Goal: Task Accomplishment & Management: Complete application form

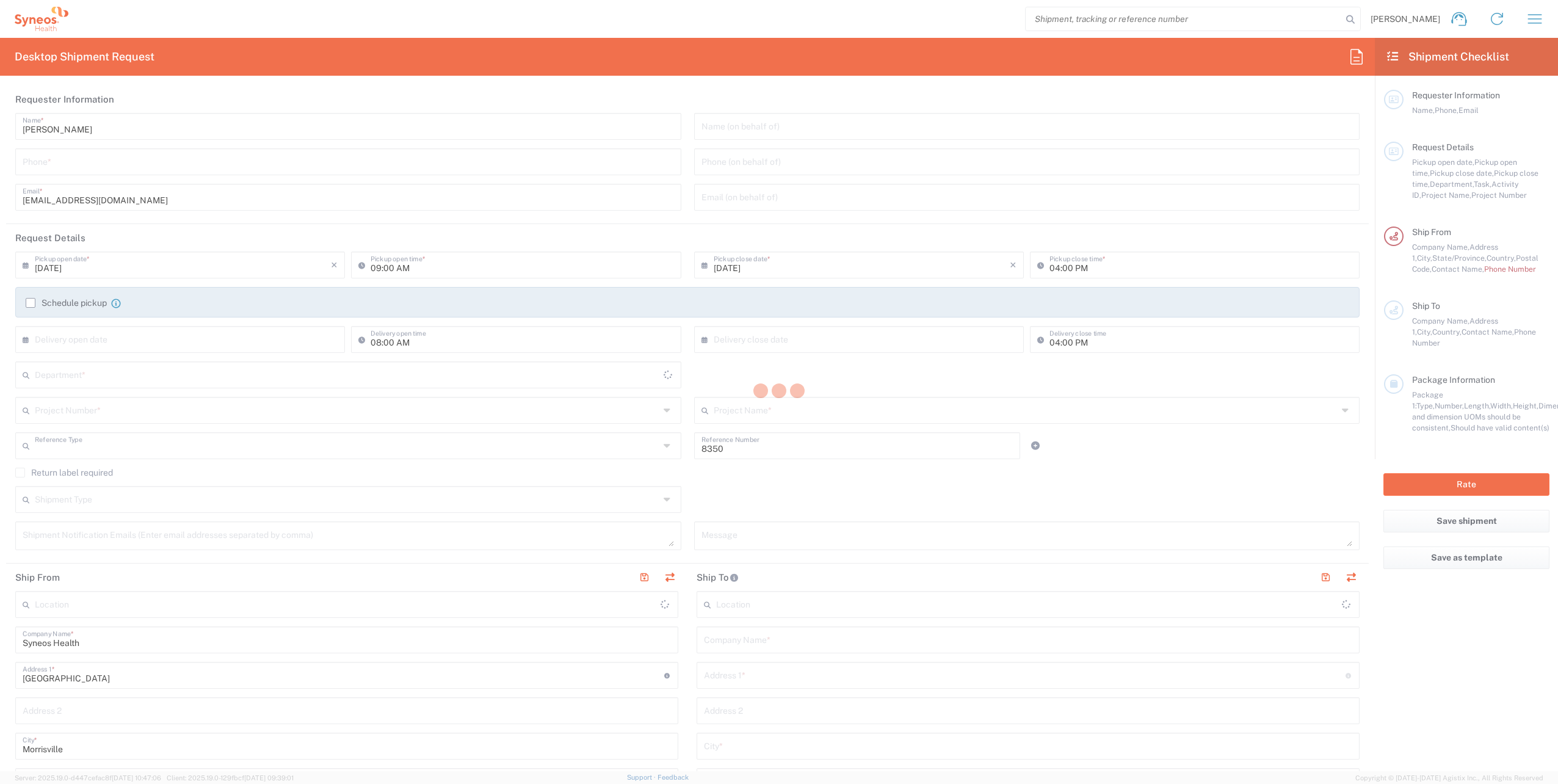
type input "Department"
type input "[US_STATE]"
type input "[GEOGRAPHIC_DATA]"
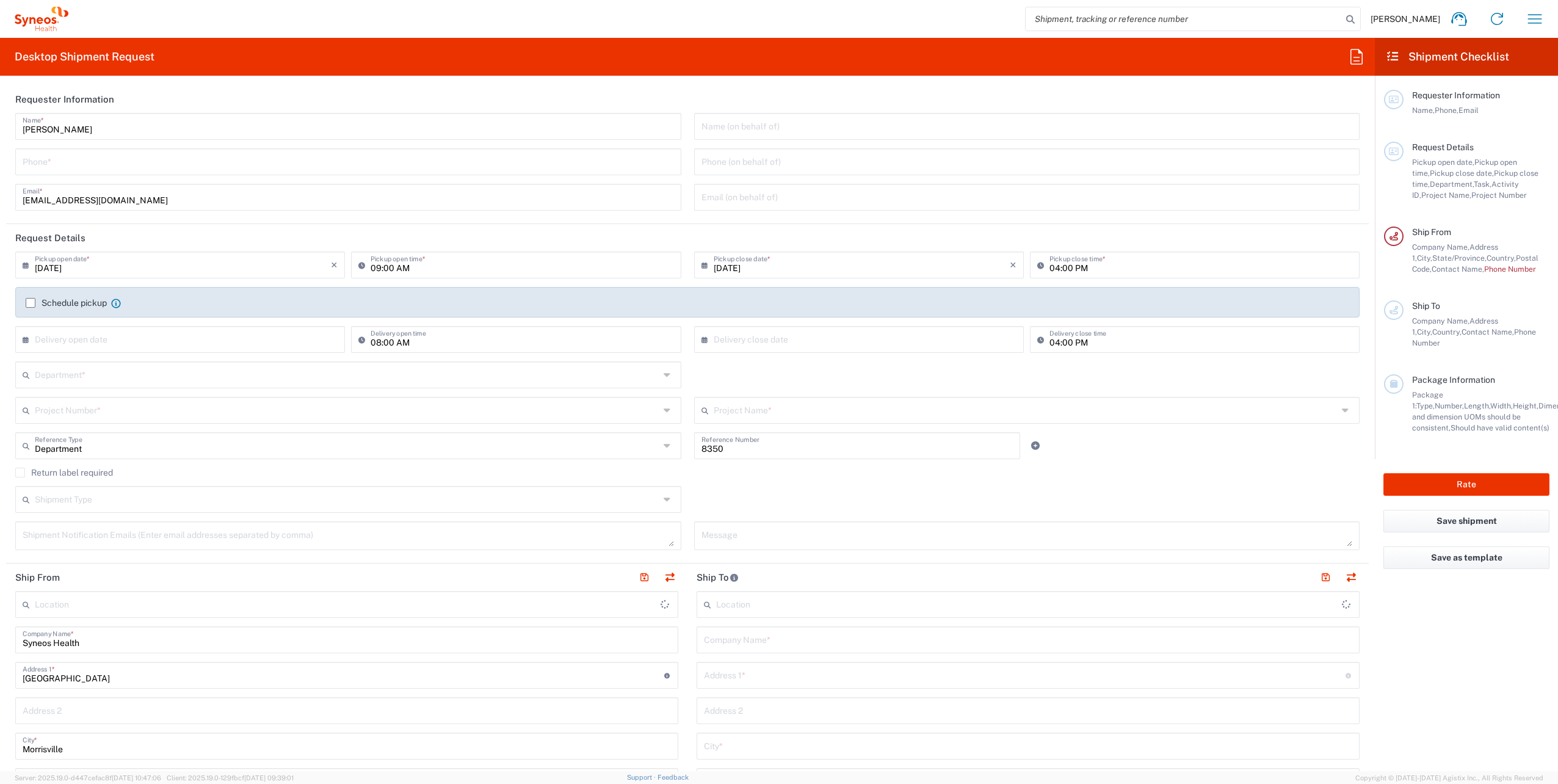
type input "Syneos Health, LLC-[GEOGRAPHIC_DATA] [GEOGRAPHIC_DATA] [GEOGRAPHIC_DATA]"
drag, startPoint x: 1557, startPoint y: 20, endPoint x: 1556, endPoint y: 60, distance: 40.0
click at [1556, 60] on header "Shipment Checklist" at bounding box center [1466, 57] width 183 height 38
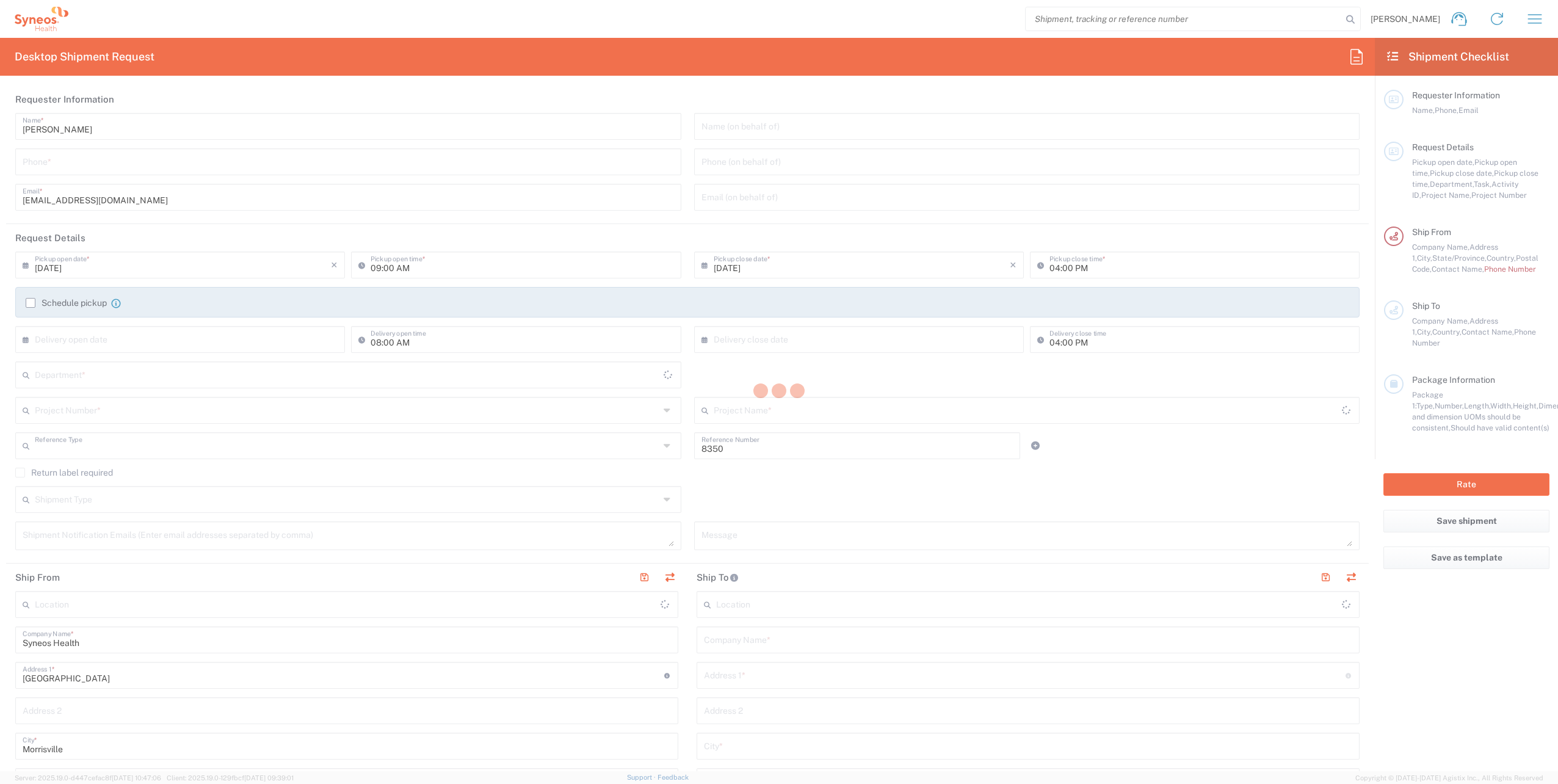
type input "Department"
type input "[US_STATE]"
type input "[GEOGRAPHIC_DATA]"
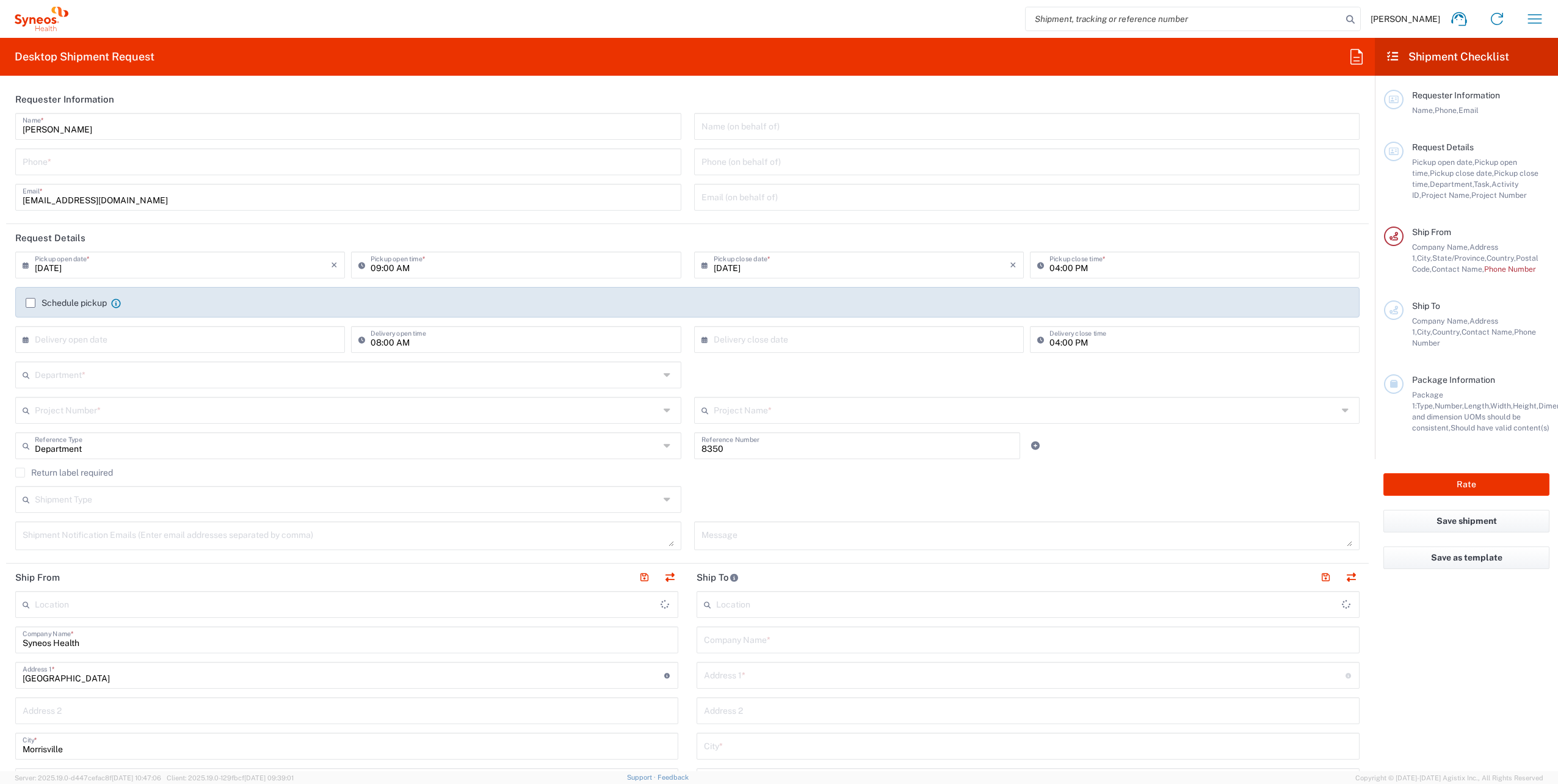
type input "Syneos Health, LLC-[GEOGRAPHIC_DATA] [GEOGRAPHIC_DATA] [GEOGRAPHIC_DATA]"
